Goal: Task Accomplishment & Management: Use online tool/utility

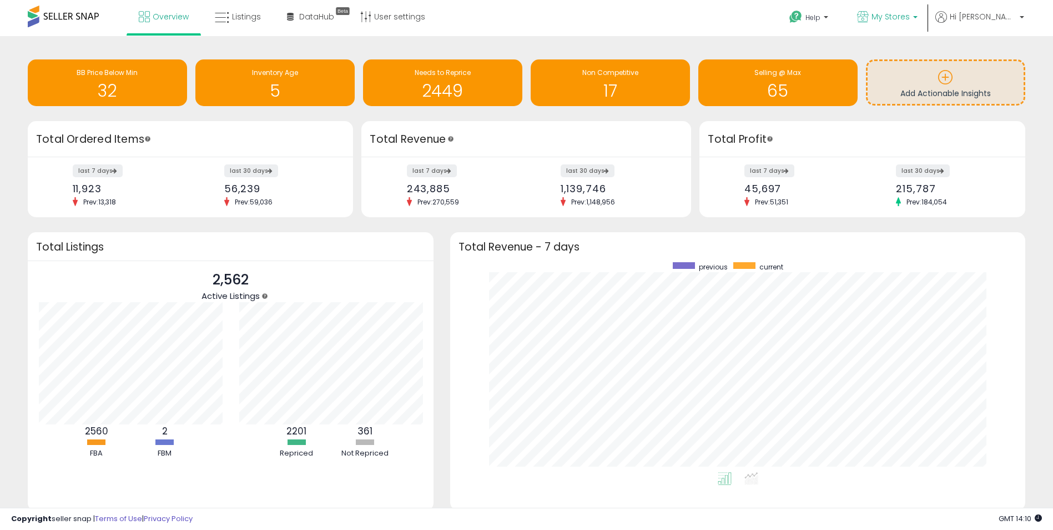
click at [910, 17] on span "My Stores" at bounding box center [891, 16] width 38 height 11
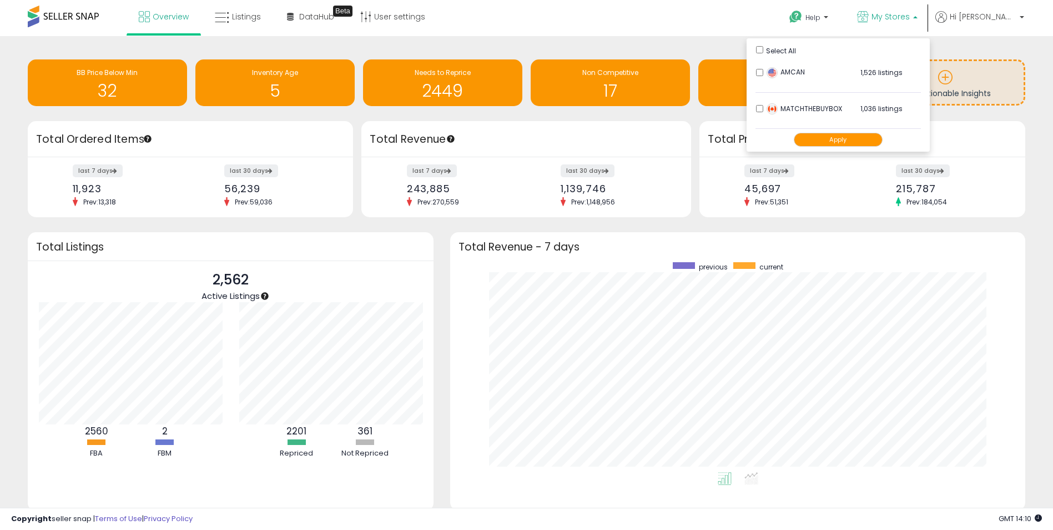
click at [910, 17] on span "My Stores" at bounding box center [891, 16] width 38 height 11
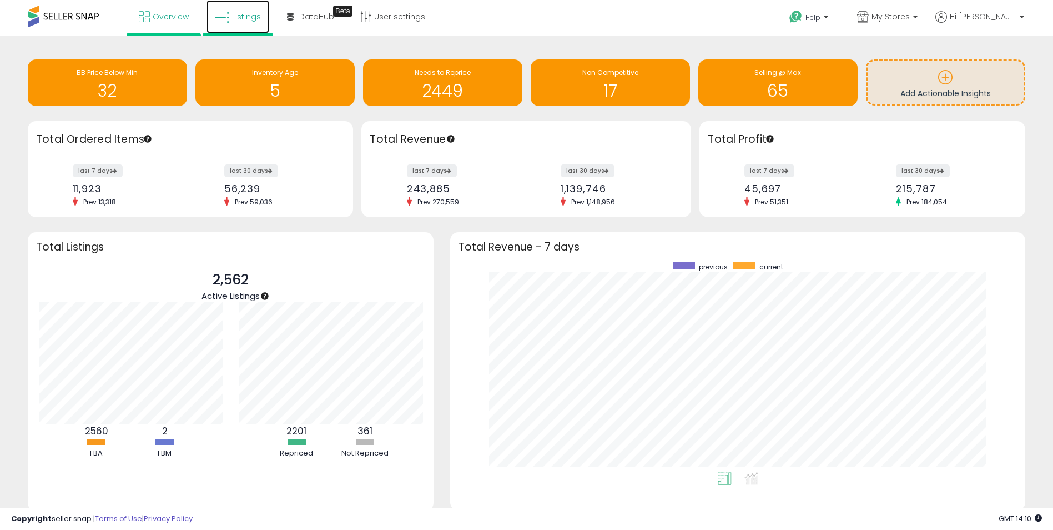
click at [230, 17] on link "Listings" at bounding box center [238, 16] width 63 height 33
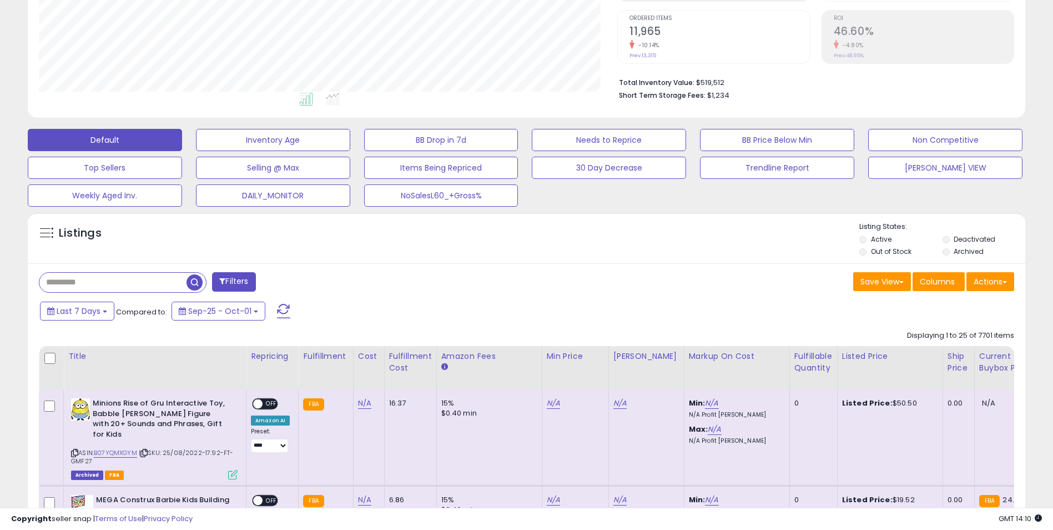
scroll to position [222, 0]
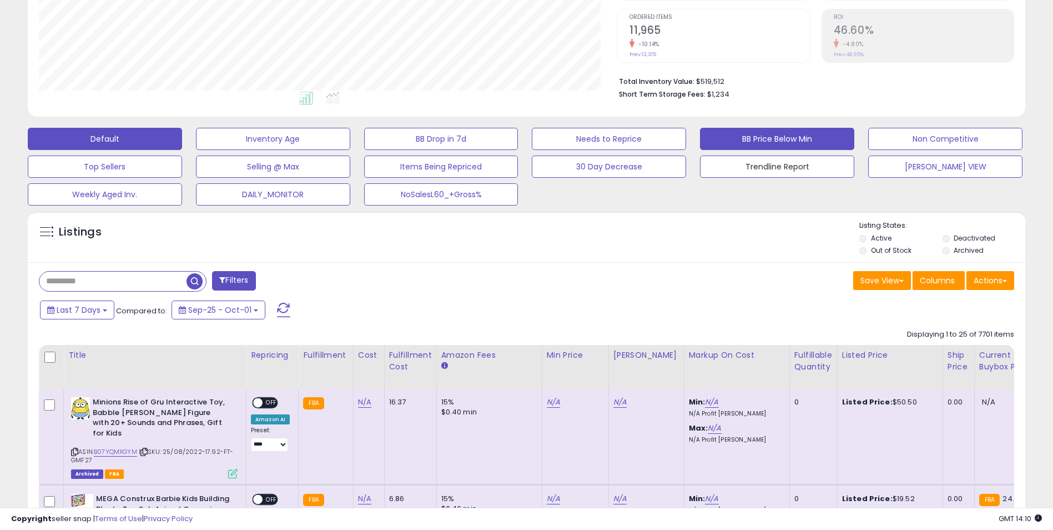
click at [779, 171] on button "Trendline Report" at bounding box center [777, 166] width 154 height 22
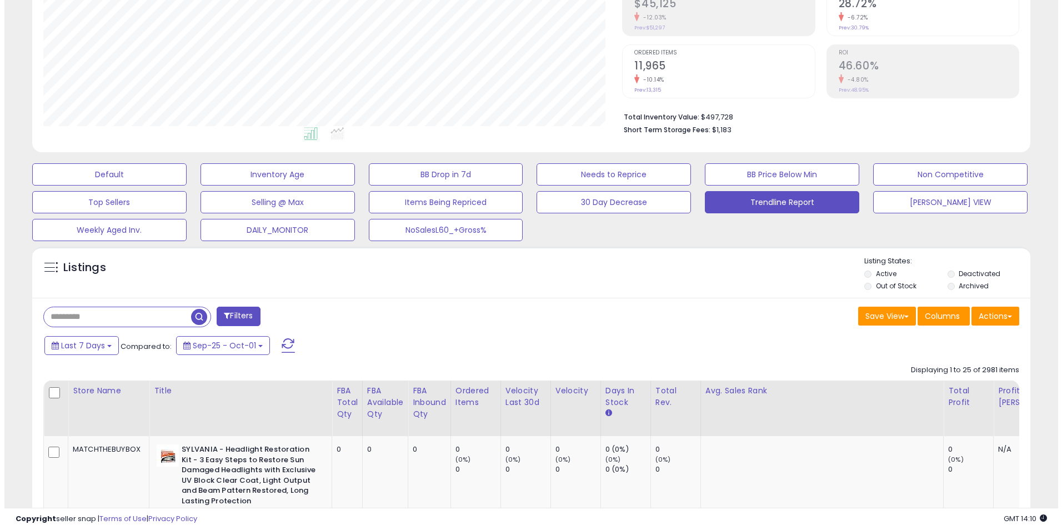
scroll to position [228, 579]
click at [997, 315] on button "Actions" at bounding box center [991, 316] width 48 height 19
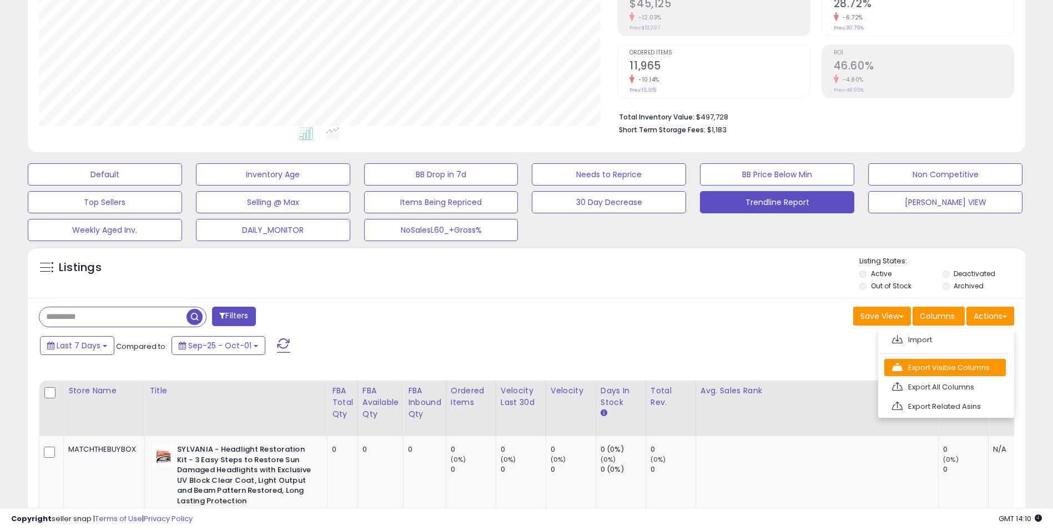
click at [948, 365] on link "Export Visible Columns" at bounding box center [946, 367] width 122 height 17
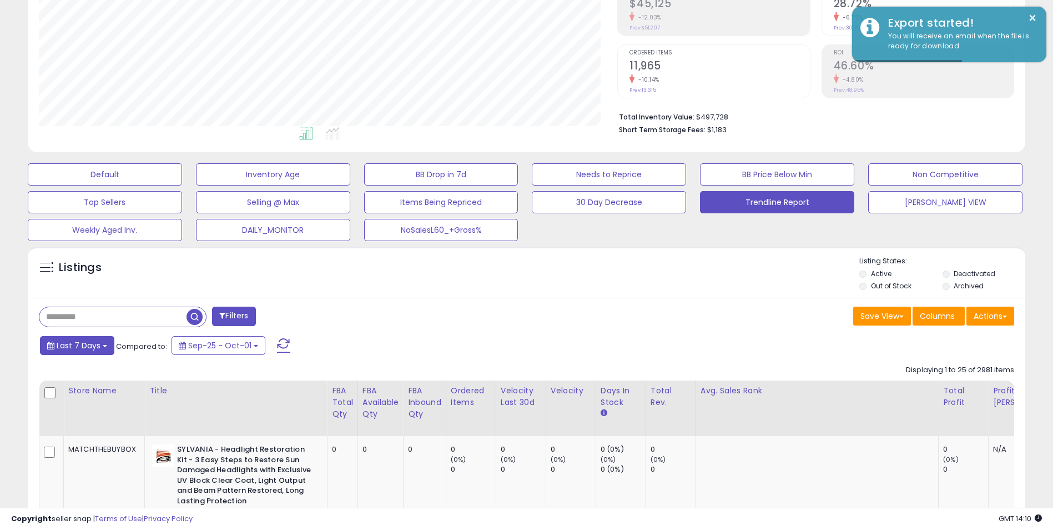
click at [97, 348] on span "Last 7 Days" at bounding box center [79, 345] width 44 height 11
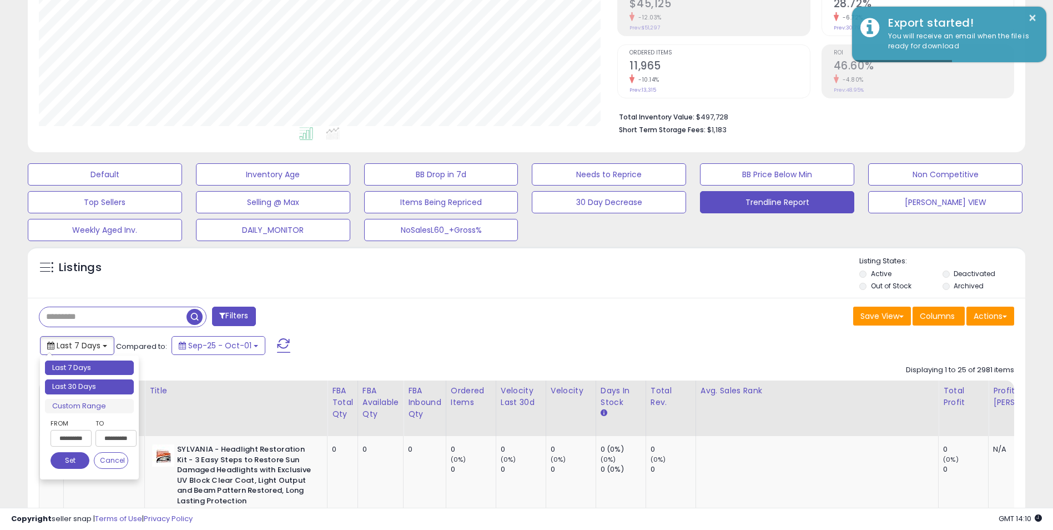
type input "**********"
click at [97, 388] on li "Last 30 Days" at bounding box center [89, 386] width 89 height 15
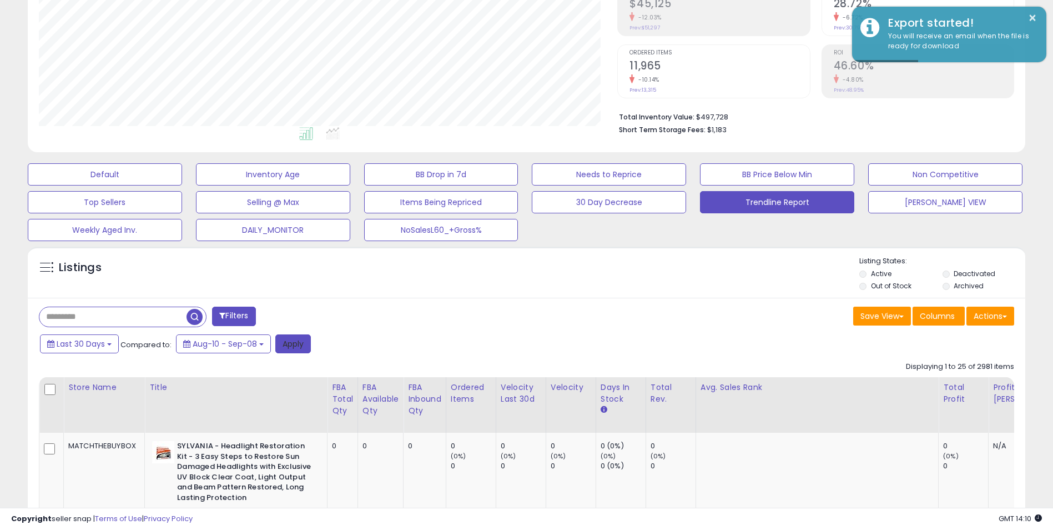
click at [295, 345] on button "Apply" at bounding box center [293, 343] width 36 height 19
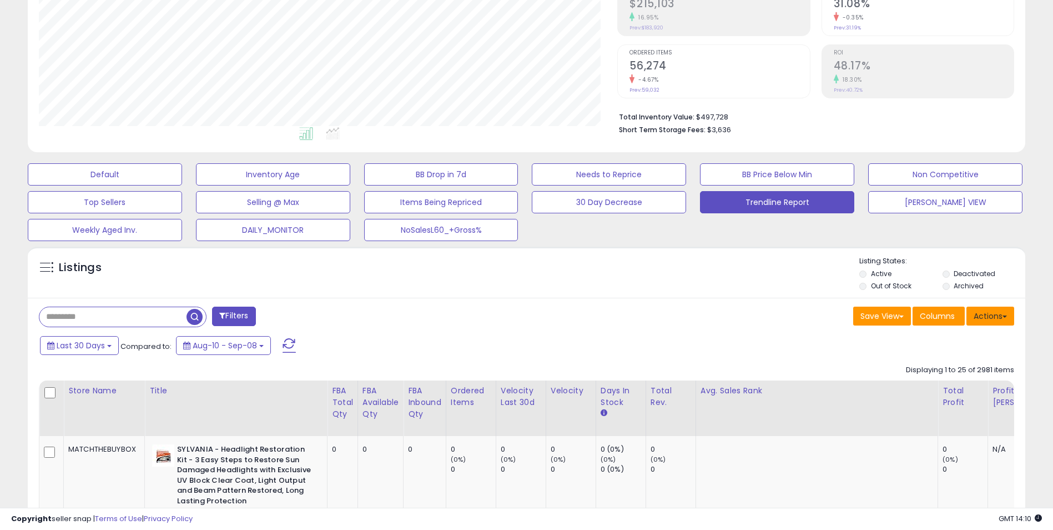
click at [996, 315] on button "Actions" at bounding box center [991, 316] width 48 height 19
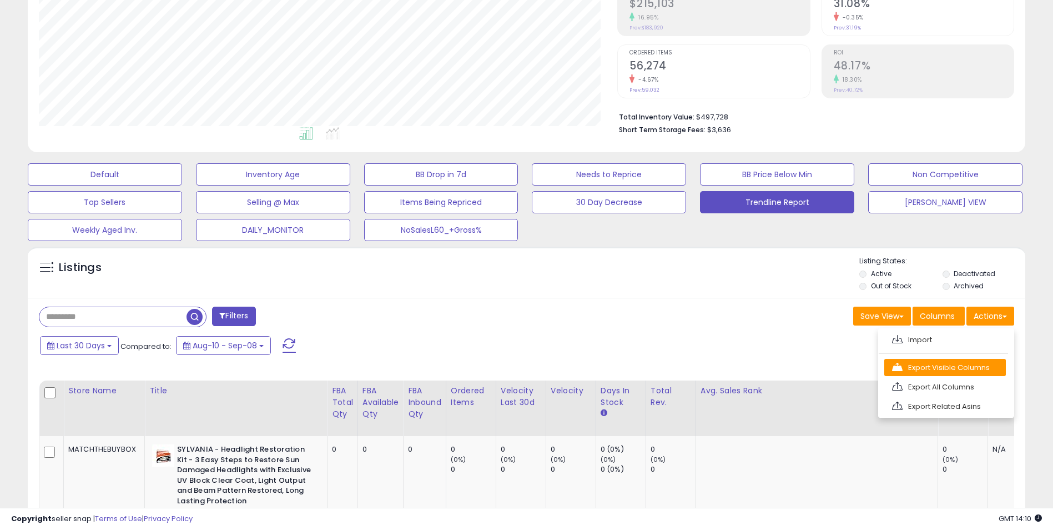
click at [968, 367] on link "Export Visible Columns" at bounding box center [946, 367] width 122 height 17
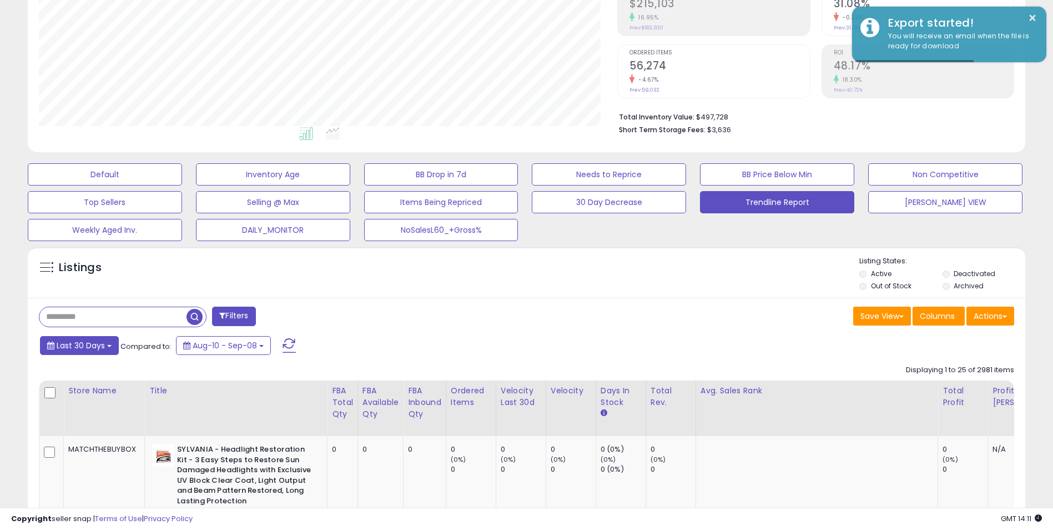
click at [96, 343] on span "Last 30 Days" at bounding box center [81, 345] width 48 height 11
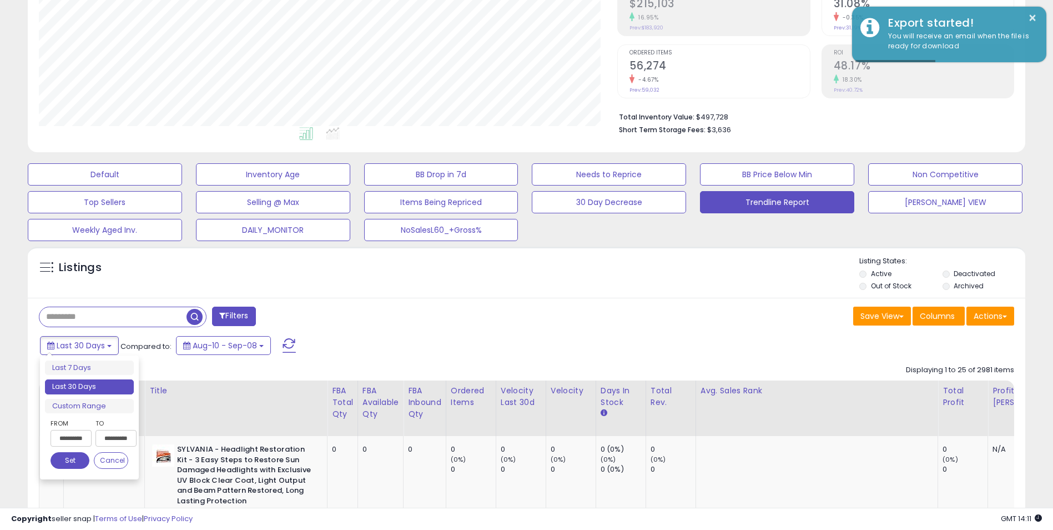
click at [74, 437] on input "**********" at bounding box center [71, 438] width 41 height 17
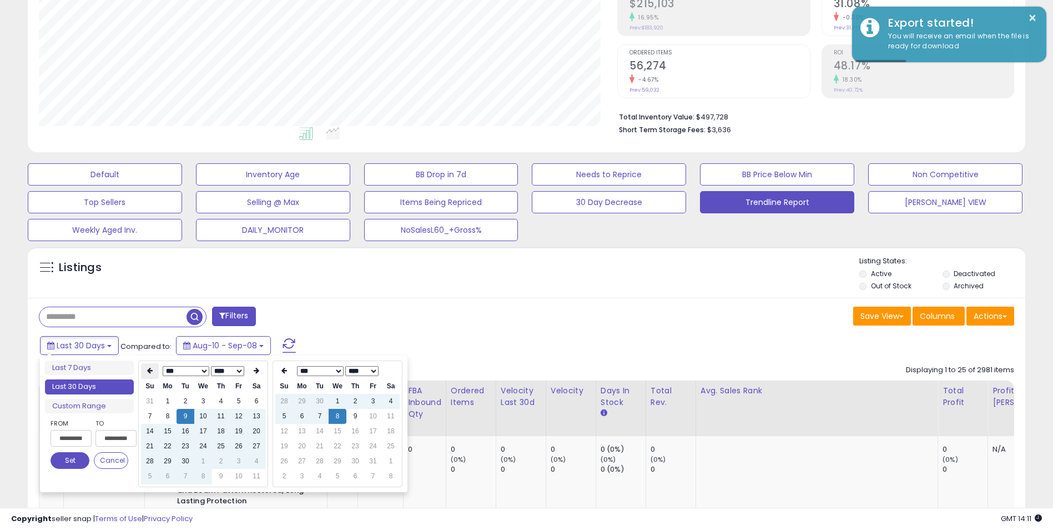
click at [149, 372] on icon at bounding box center [150, 370] width 6 height 7
click at [150, 372] on icon at bounding box center [150, 370] width 6 height 7
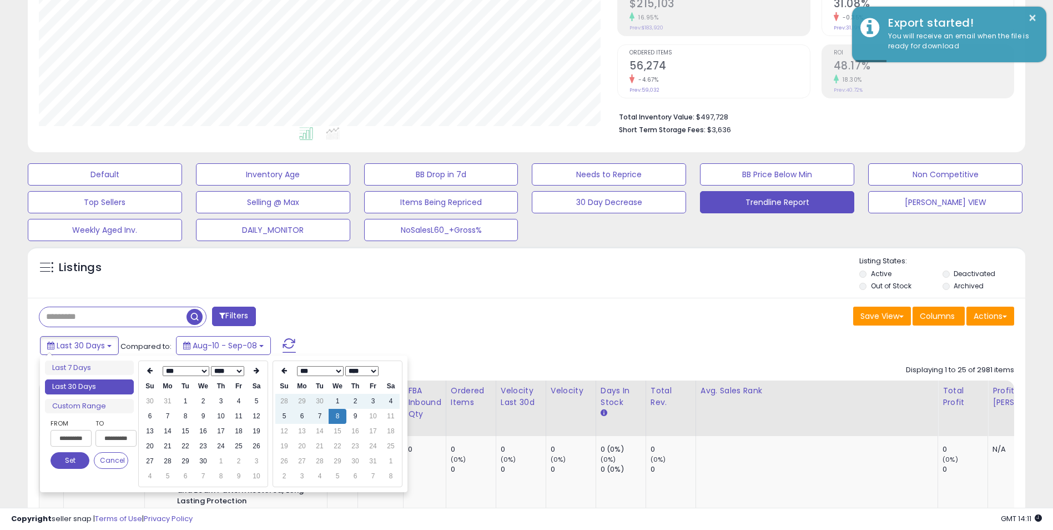
click at [150, 372] on icon at bounding box center [150, 370] width 6 height 7
click at [69, 462] on button "Set" at bounding box center [70, 460] width 39 height 17
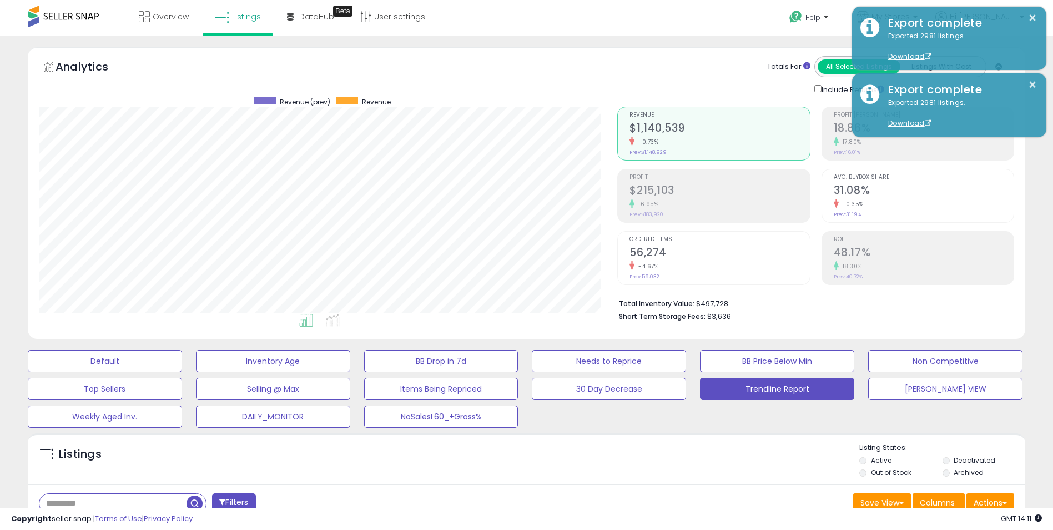
scroll to position [222, 0]
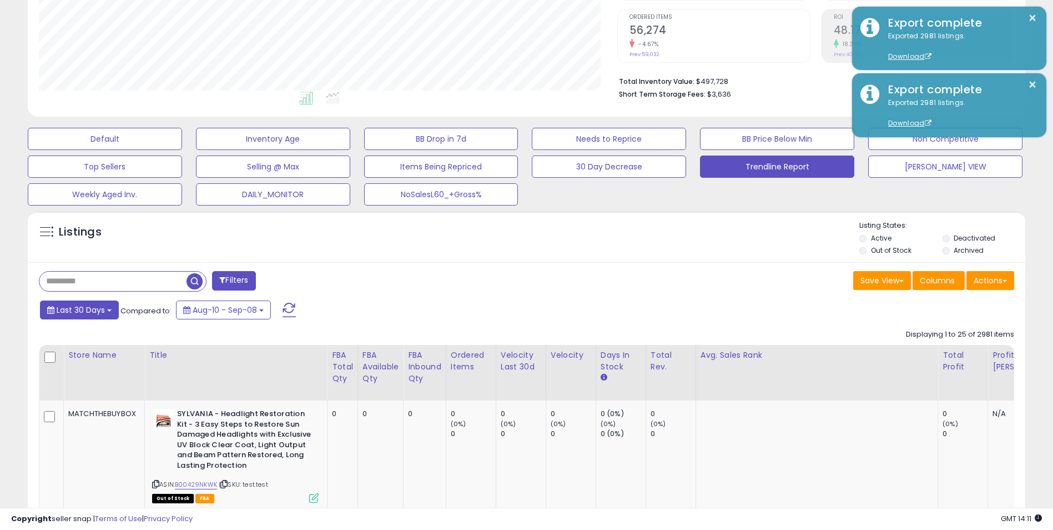
click at [102, 314] on span "Last 30 Days" at bounding box center [81, 309] width 48 height 11
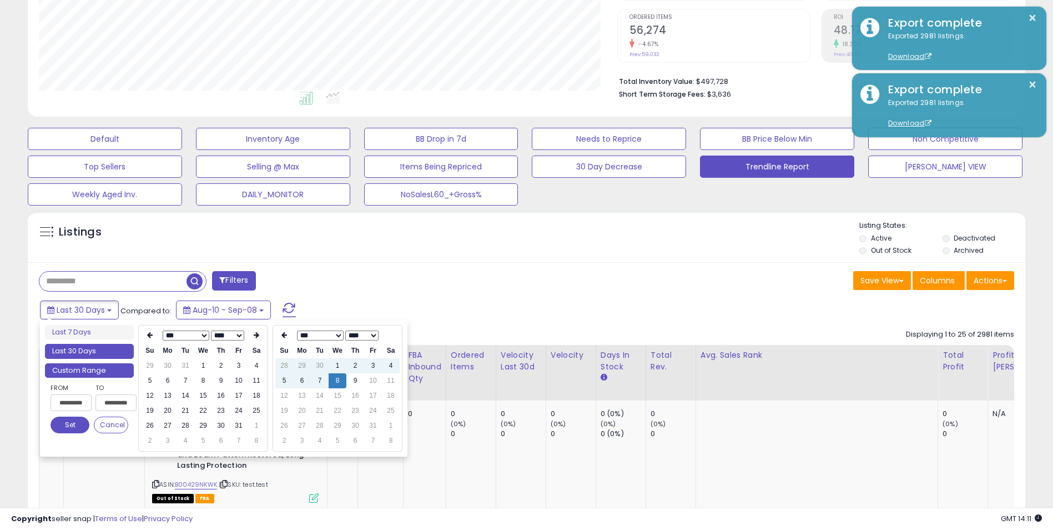
click at [85, 373] on li "Custom Range" at bounding box center [89, 370] width 89 height 15
click at [109, 369] on li "Custom Range" at bounding box center [89, 370] width 89 height 15
click at [201, 366] on td "1" at bounding box center [203, 365] width 18 height 15
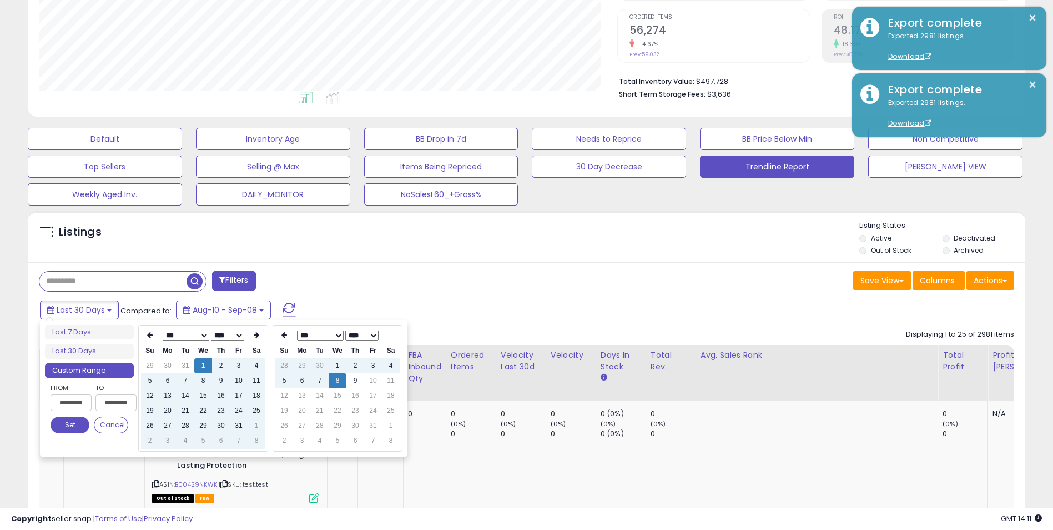
type input "**********"
click at [72, 426] on button "Set" at bounding box center [70, 424] width 39 height 17
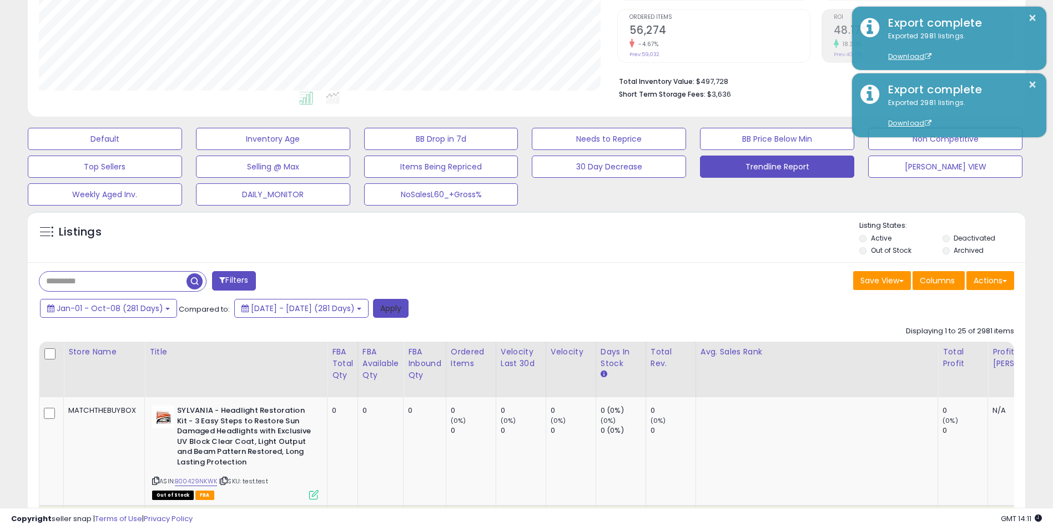
click at [409, 310] on button "Apply" at bounding box center [391, 308] width 36 height 19
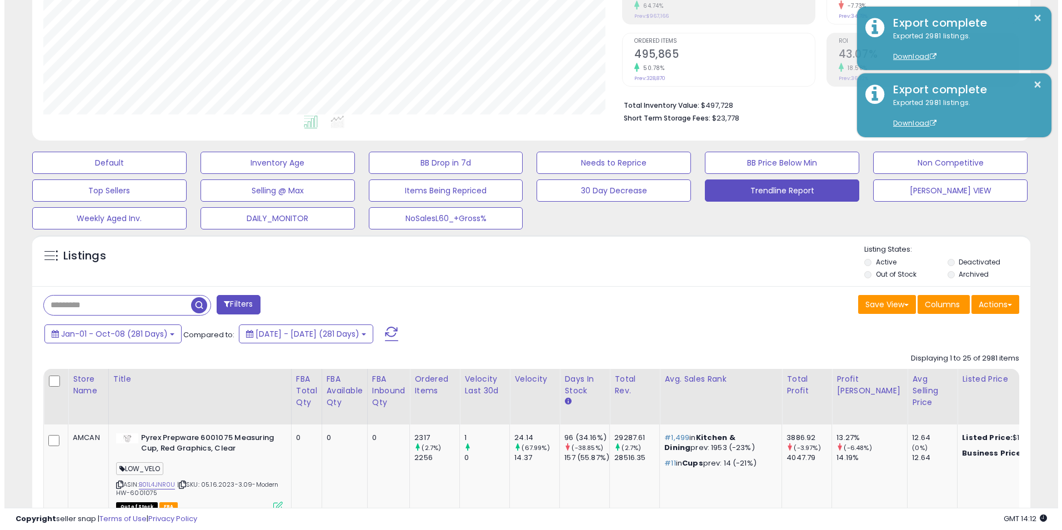
scroll to position [228, 579]
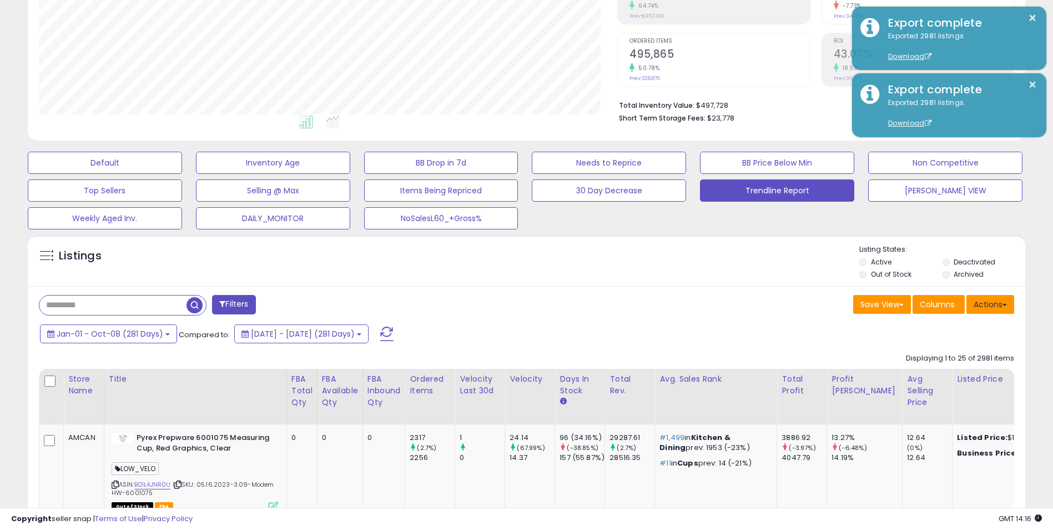
click at [991, 301] on button "Actions" at bounding box center [991, 304] width 48 height 19
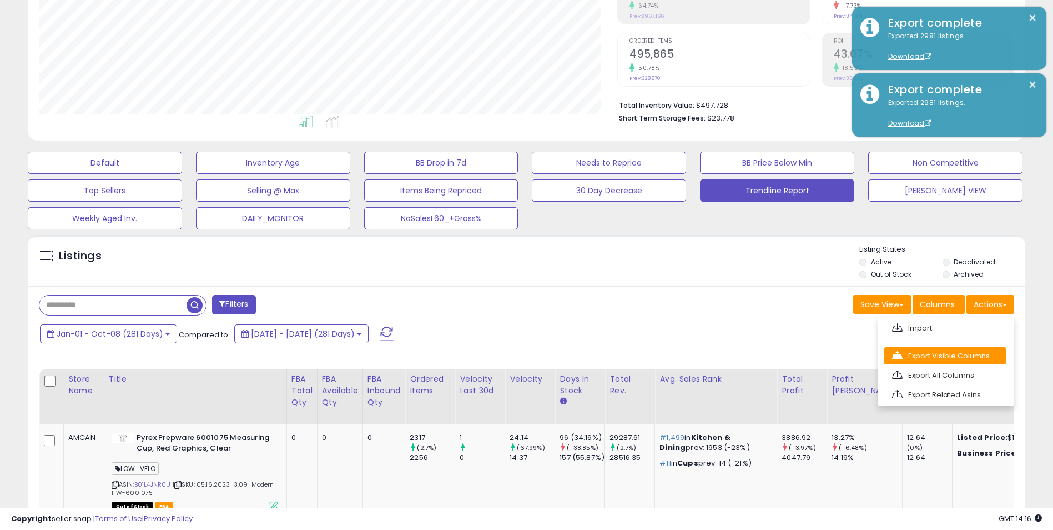
click at [970, 353] on link "Export Visible Columns" at bounding box center [946, 355] width 122 height 17
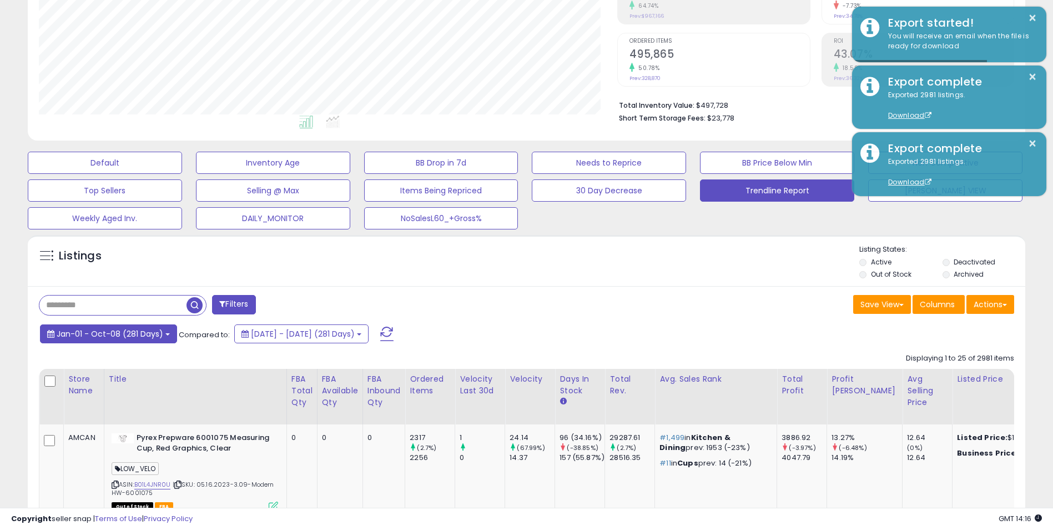
click at [162, 334] on button "Jan-01 - Oct-08 (281 Days)" at bounding box center [108, 333] width 137 height 19
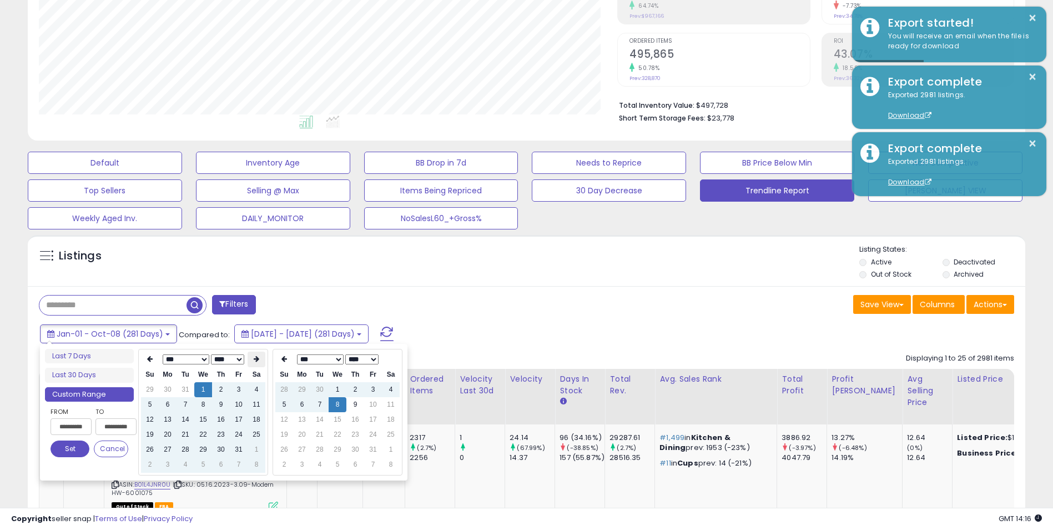
click at [260, 358] on th at bounding box center [257, 360] width 18 height 16
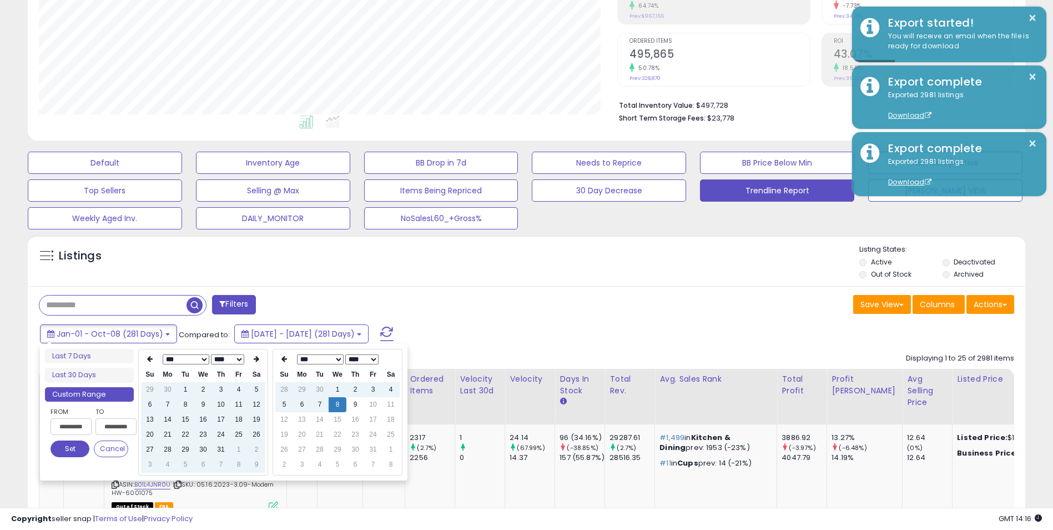
click at [260, 358] on th at bounding box center [257, 360] width 18 height 16
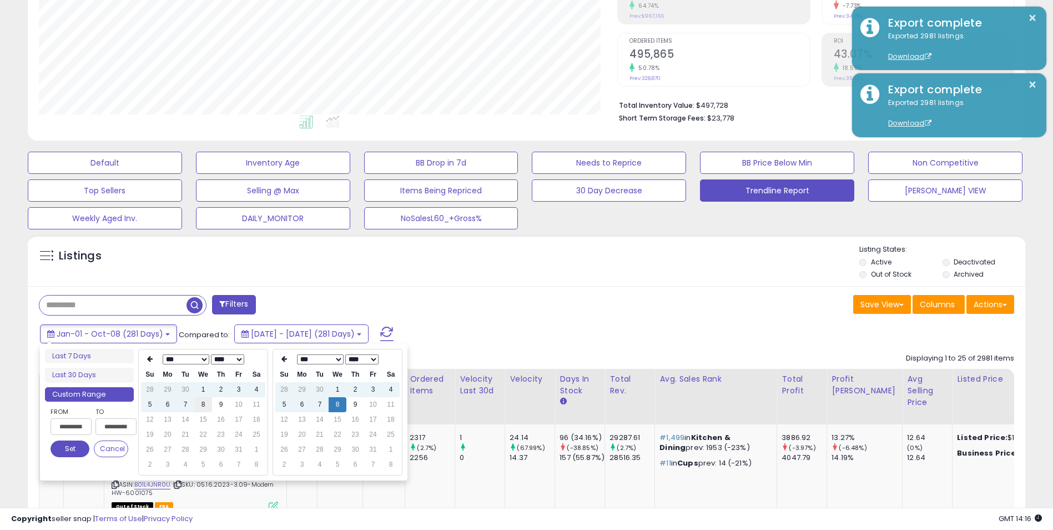
click at [204, 405] on td "8" at bounding box center [203, 404] width 18 height 15
type input "**********"
click at [68, 447] on button "Set" at bounding box center [70, 448] width 39 height 17
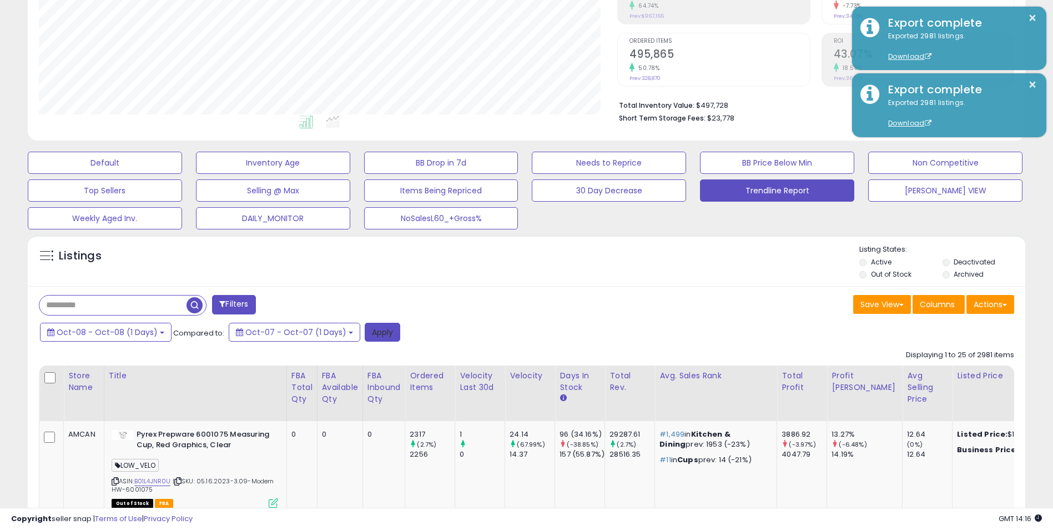
click at [373, 333] on button "Apply" at bounding box center [383, 332] width 36 height 19
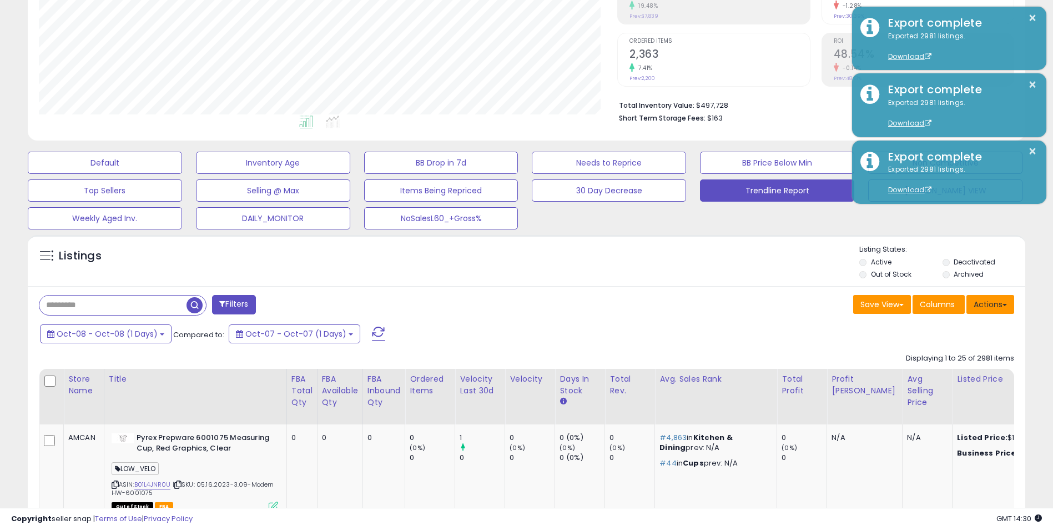
click at [981, 303] on button "Actions" at bounding box center [991, 304] width 48 height 19
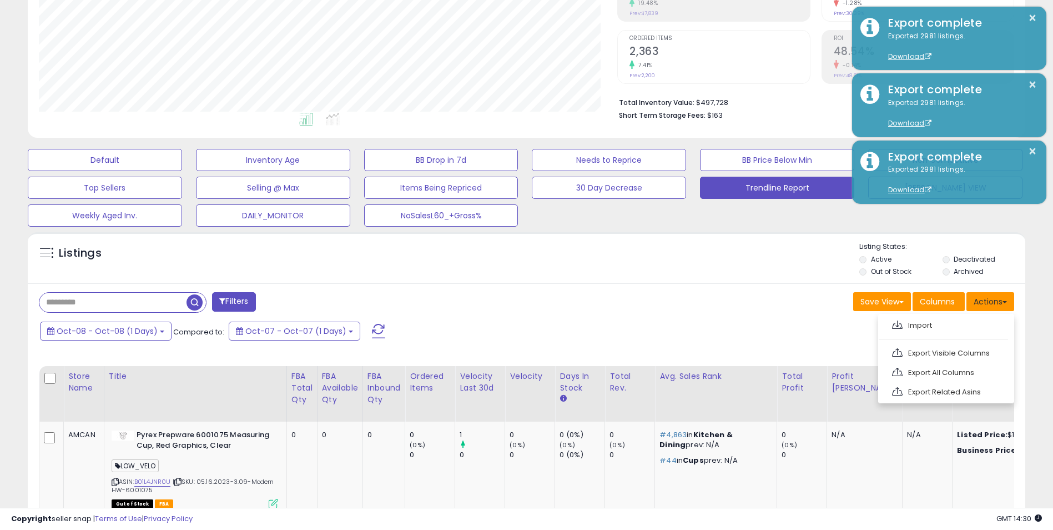
scroll to position [222, 0]
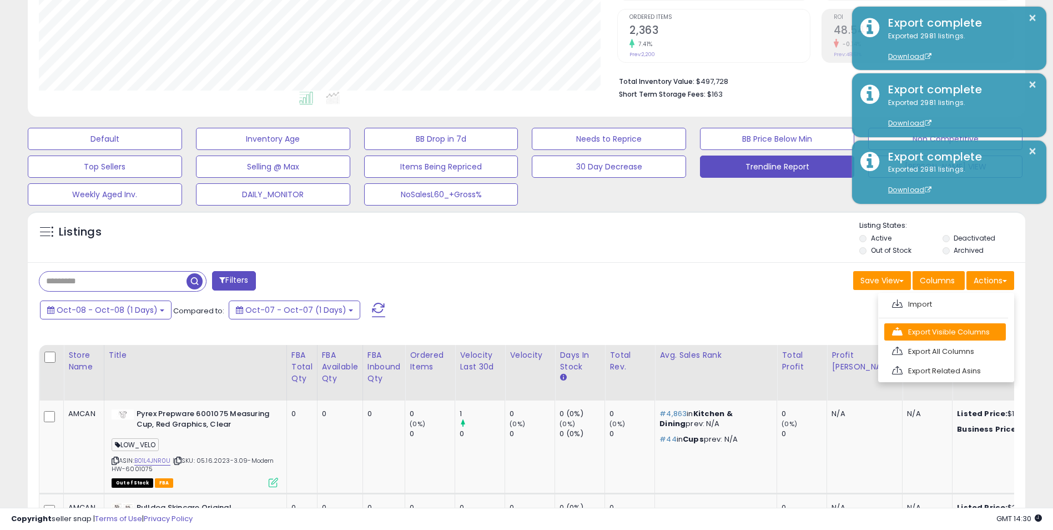
click at [918, 338] on link "Export Visible Columns" at bounding box center [946, 331] width 122 height 17
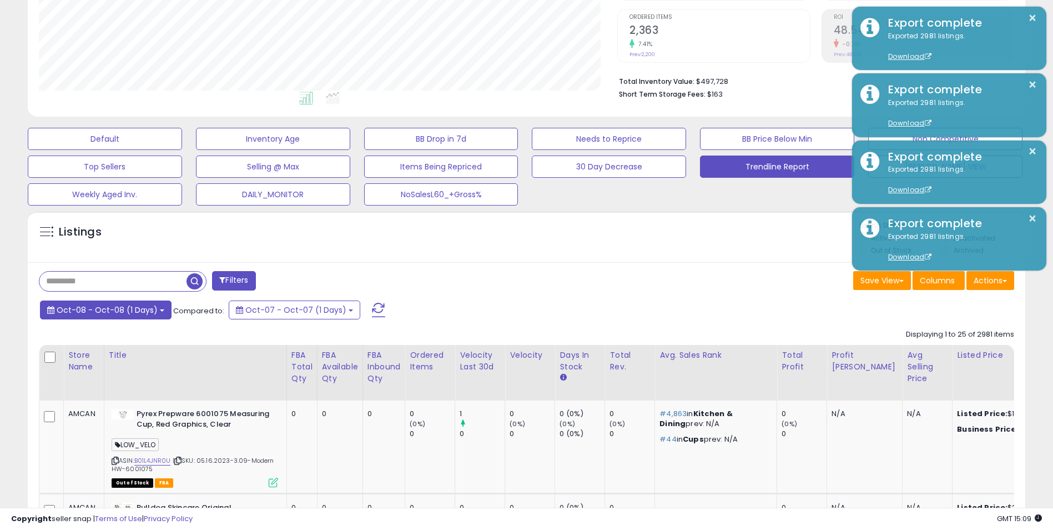
click at [161, 313] on button "Oct-08 - Oct-08 (1 Days)" at bounding box center [106, 309] width 132 height 19
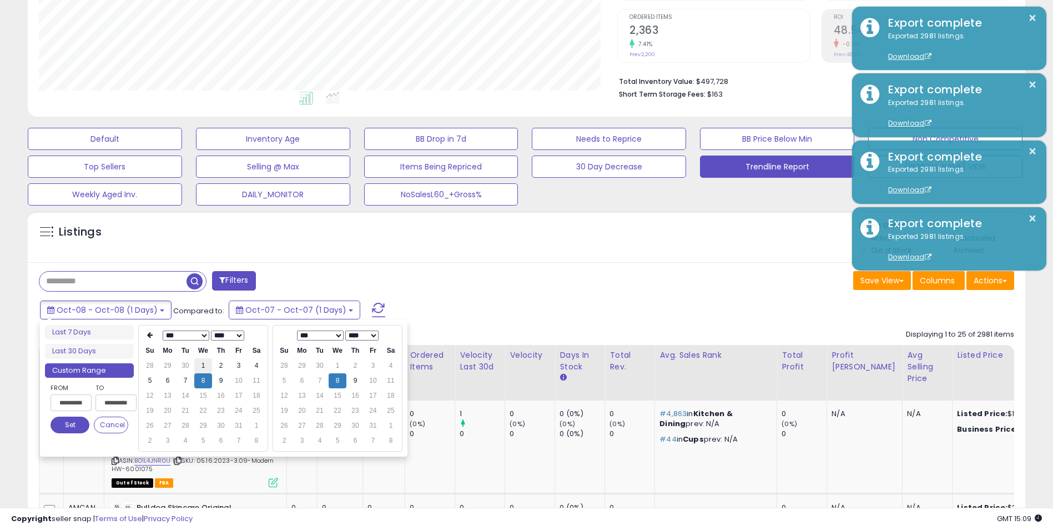
click at [204, 365] on td "1" at bounding box center [203, 365] width 18 height 15
type input "**********"
click at [69, 422] on button "Set" at bounding box center [70, 424] width 39 height 17
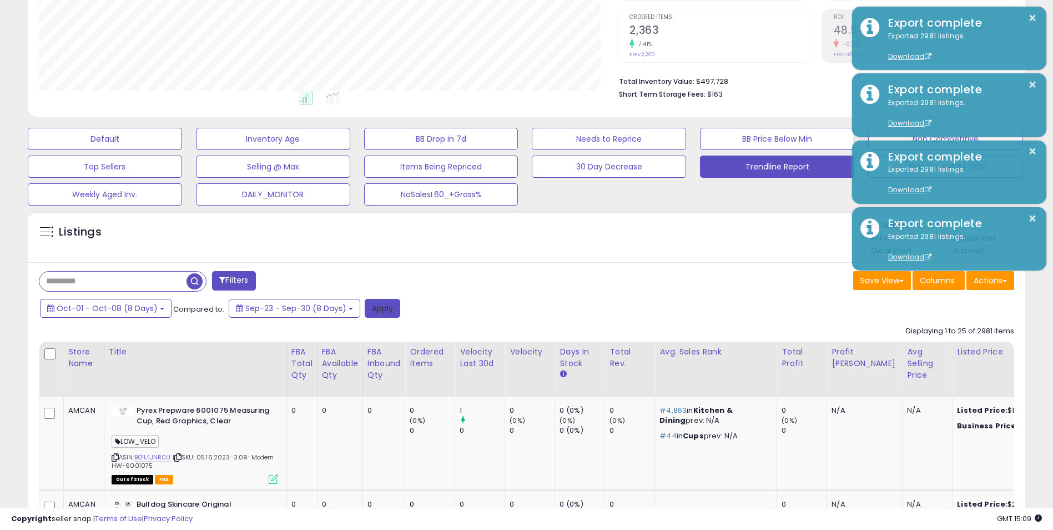
click at [376, 301] on button "Apply" at bounding box center [383, 308] width 36 height 19
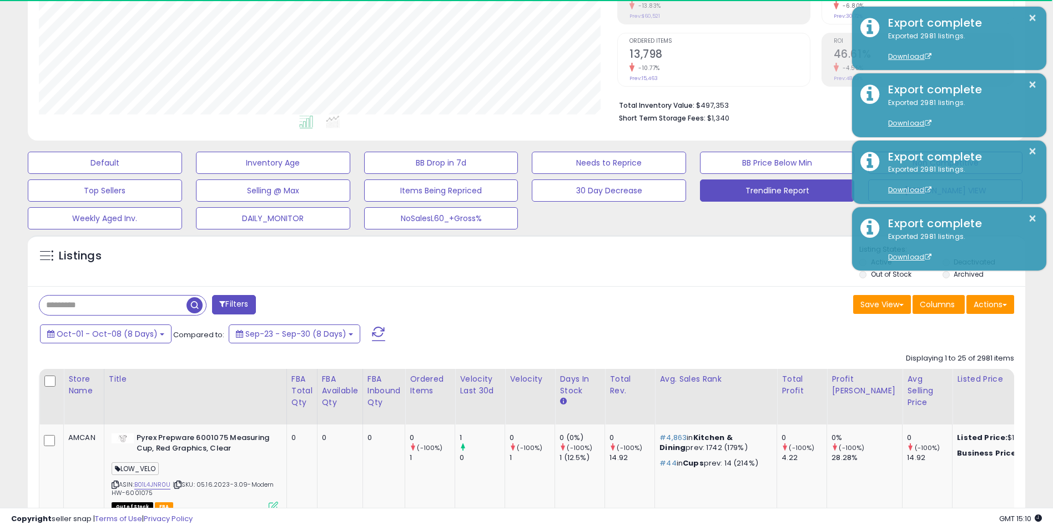
scroll to position [228, 579]
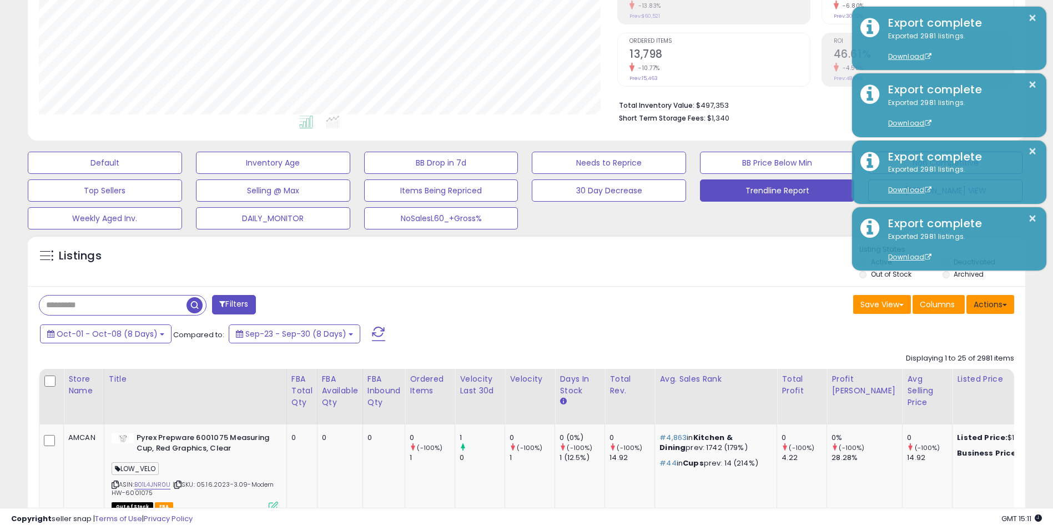
click at [993, 307] on button "Actions" at bounding box center [991, 304] width 48 height 19
click at [937, 350] on link "Export Visible Columns" at bounding box center [946, 355] width 122 height 17
